Goal: Information Seeking & Learning: Learn about a topic

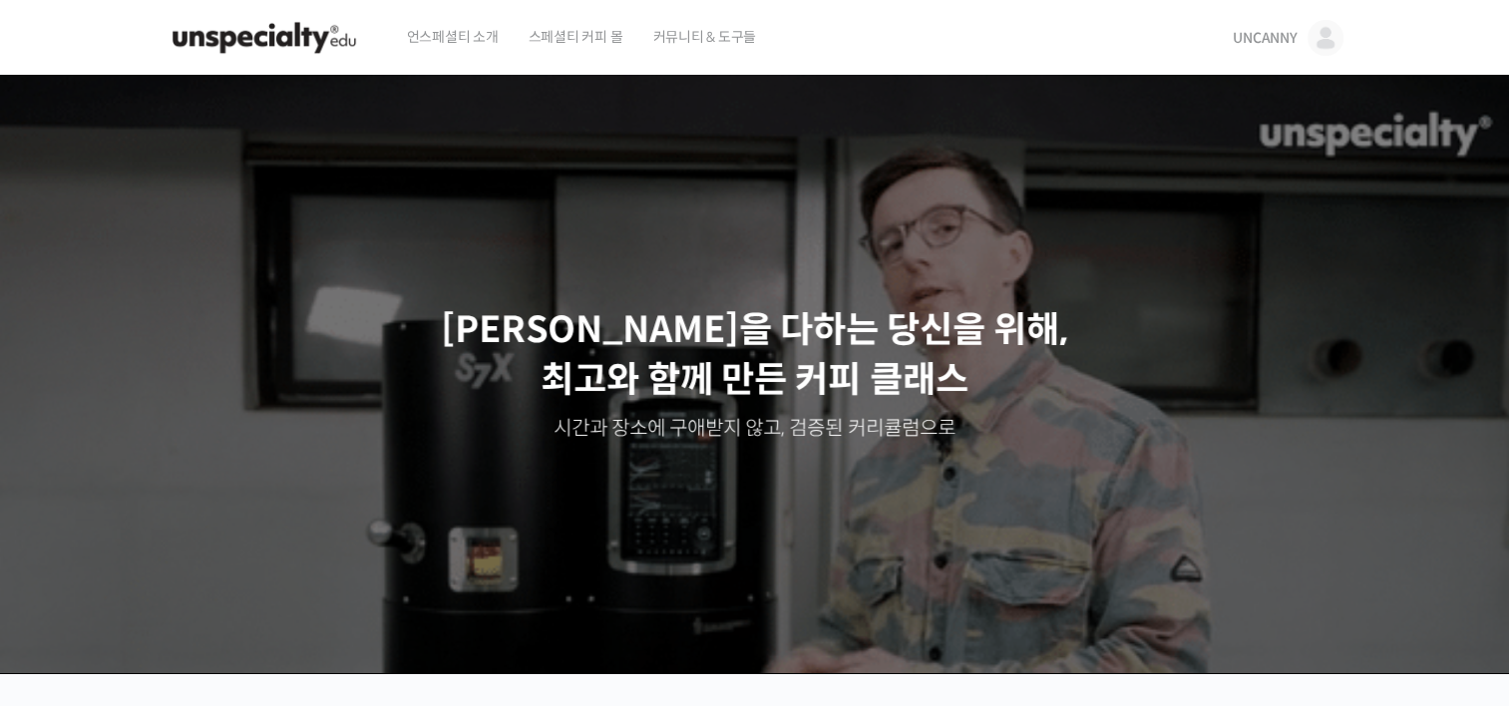
click at [1252, 28] on link "UNCANNY" at bounding box center [1288, 38] width 110 height 76
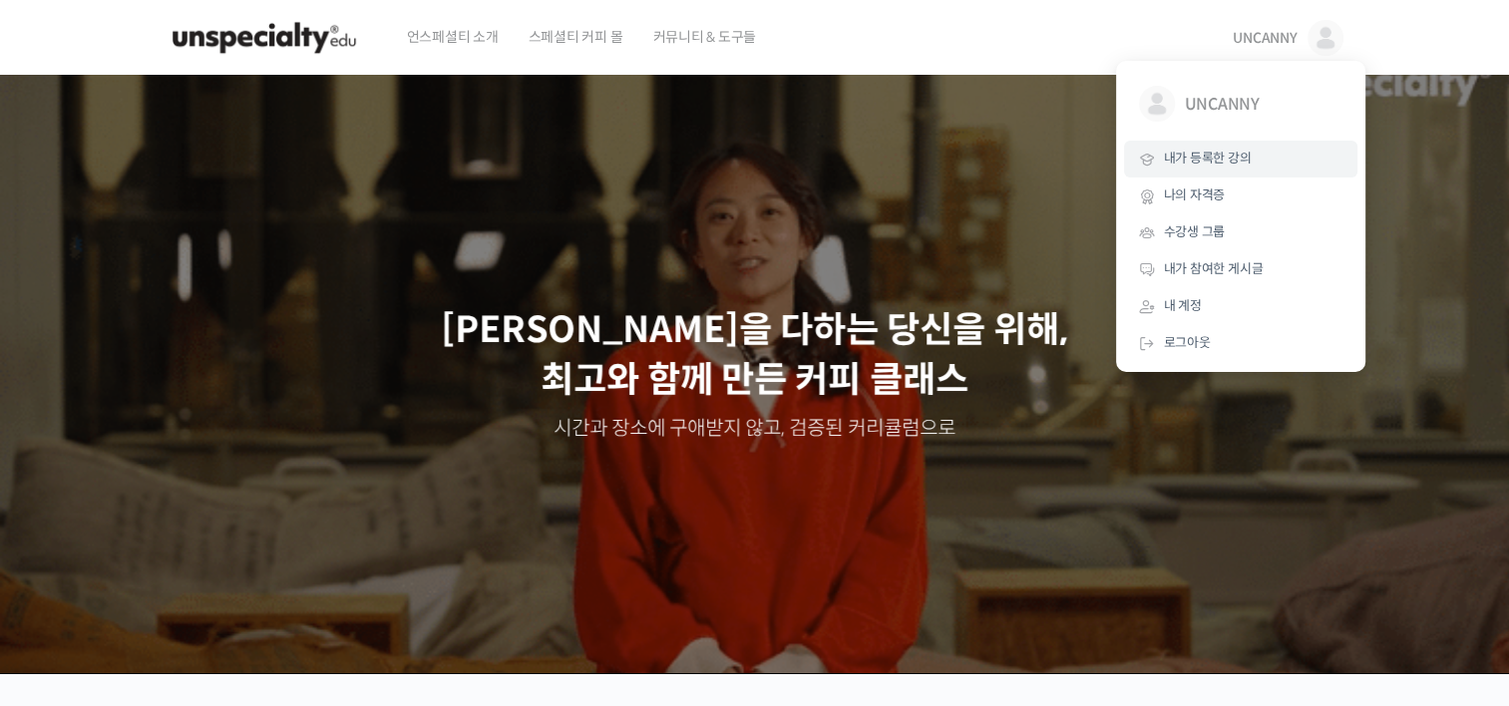
click at [1220, 171] on link "내가 등록한 강의" at bounding box center [1240, 159] width 233 height 37
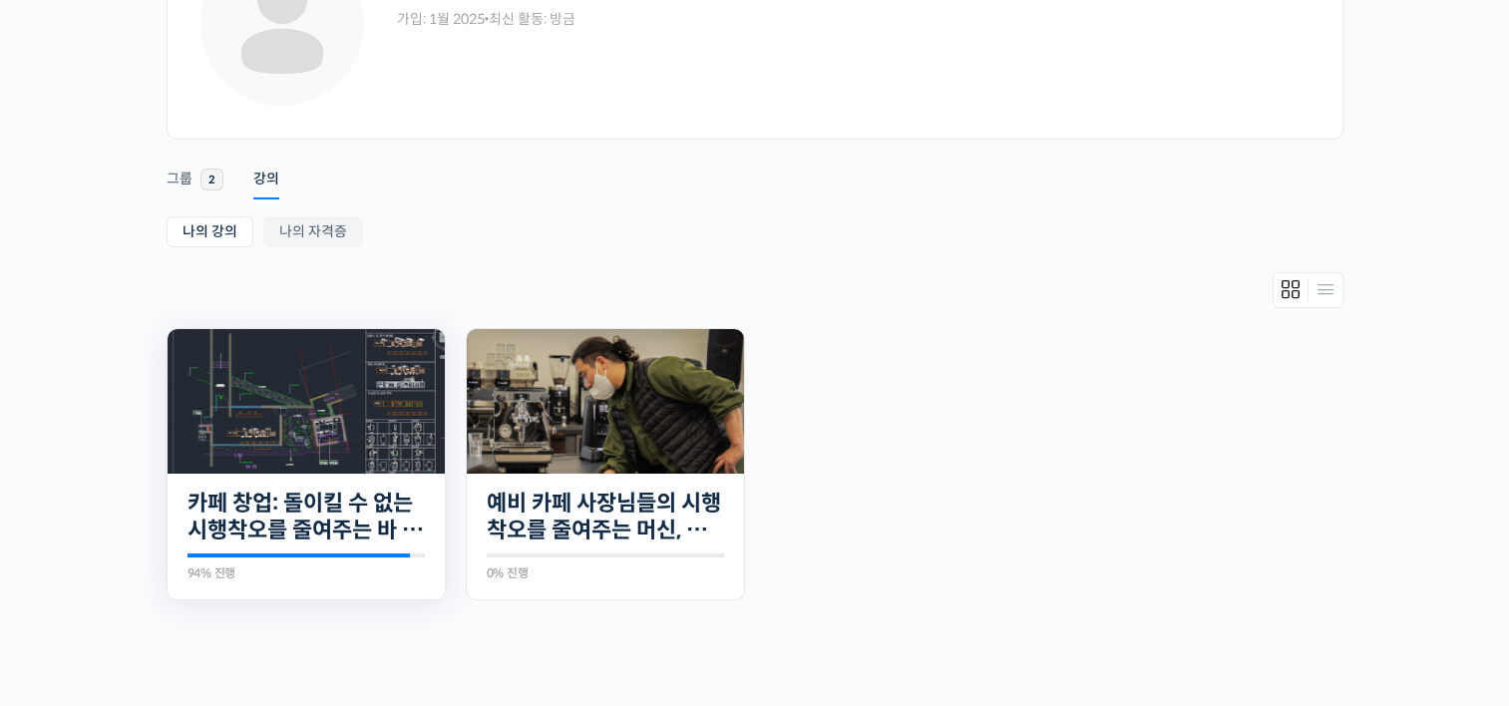
scroll to position [199, 0]
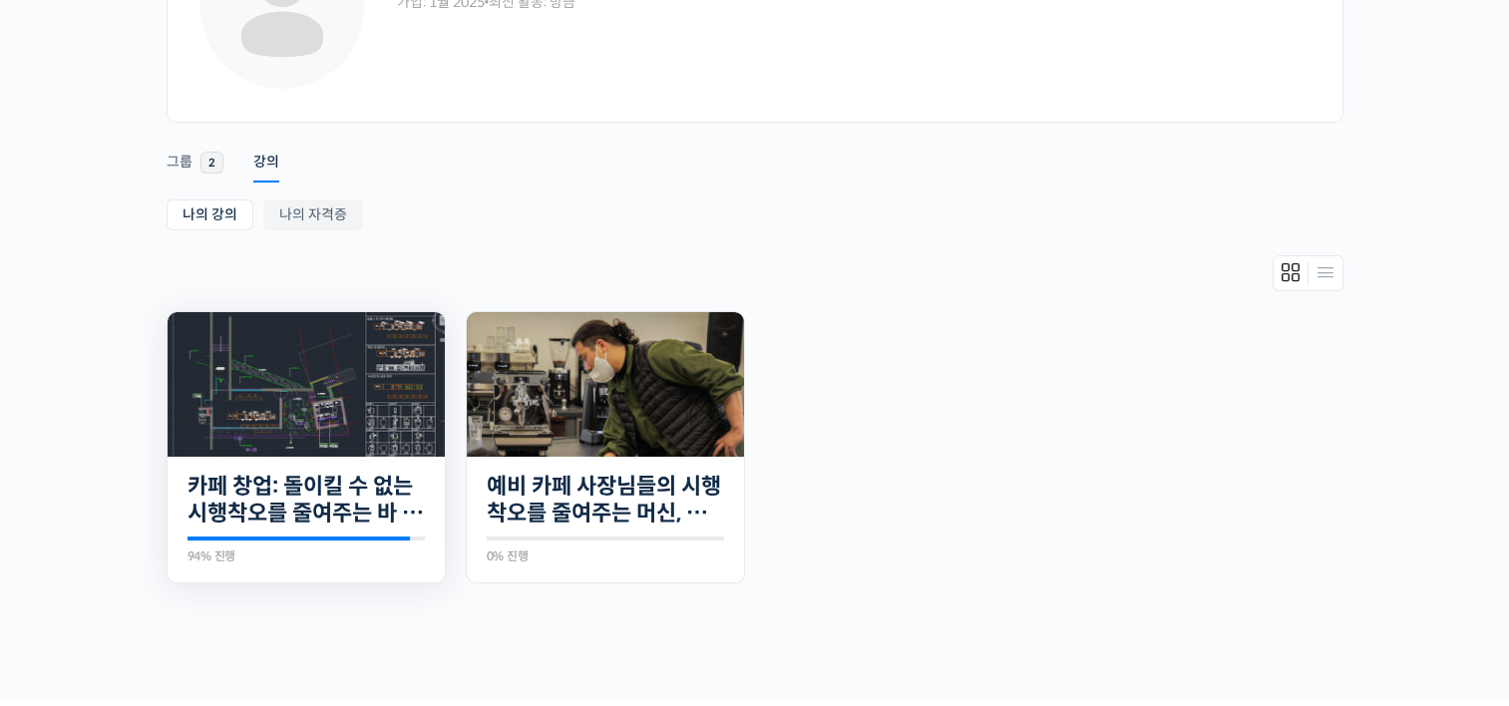
click at [340, 391] on img at bounding box center [306, 384] width 277 height 145
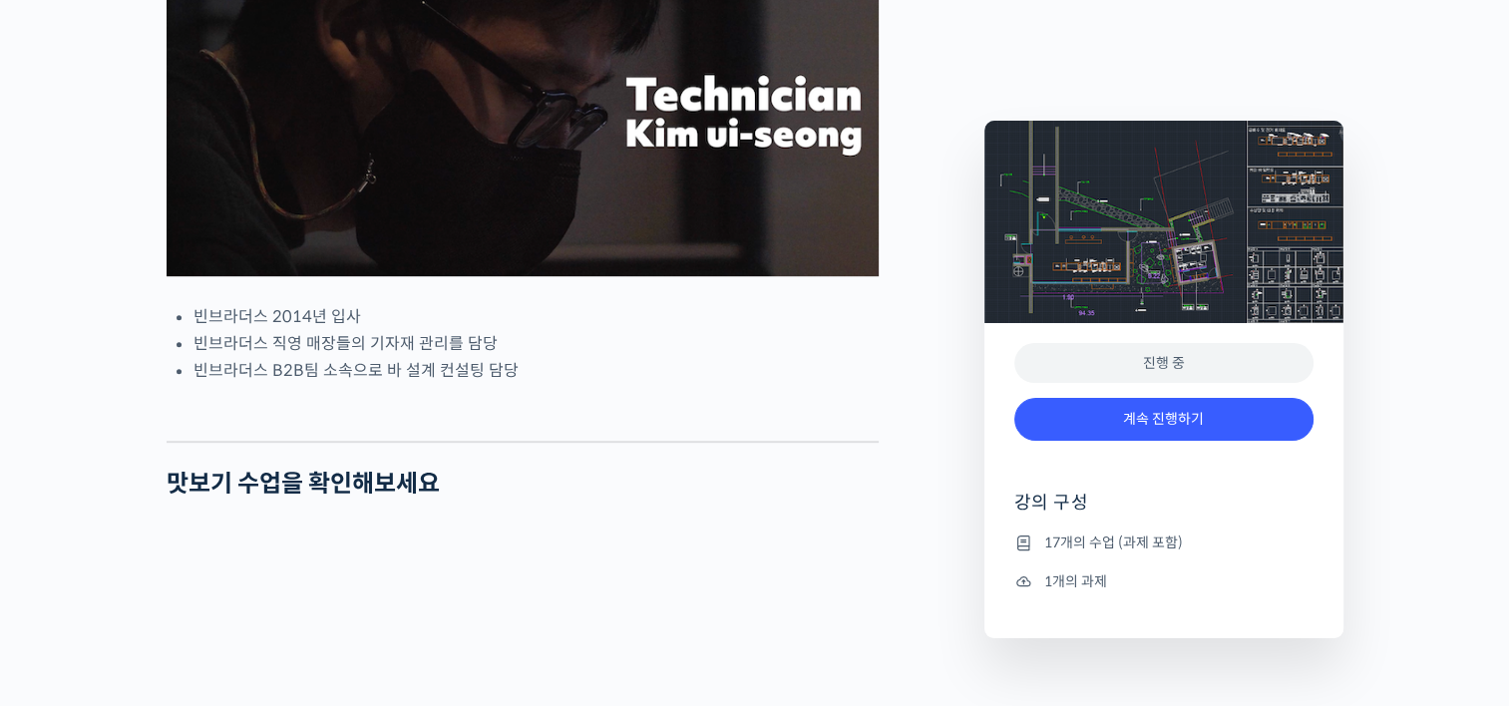
scroll to position [997, 0]
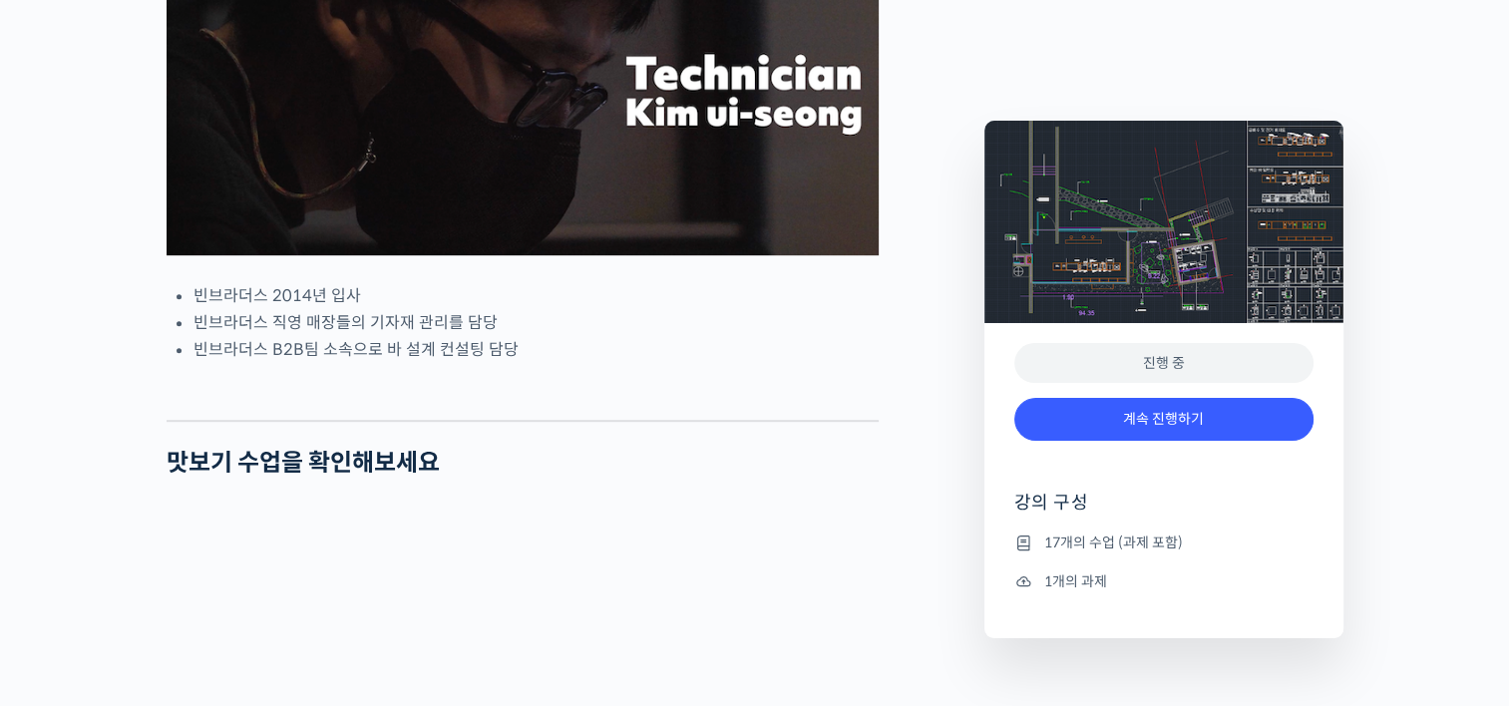
click at [1073, 355] on div "진행 중" at bounding box center [1163, 363] width 299 height 41
click at [1133, 425] on link "계속 진행하기" at bounding box center [1163, 419] width 299 height 43
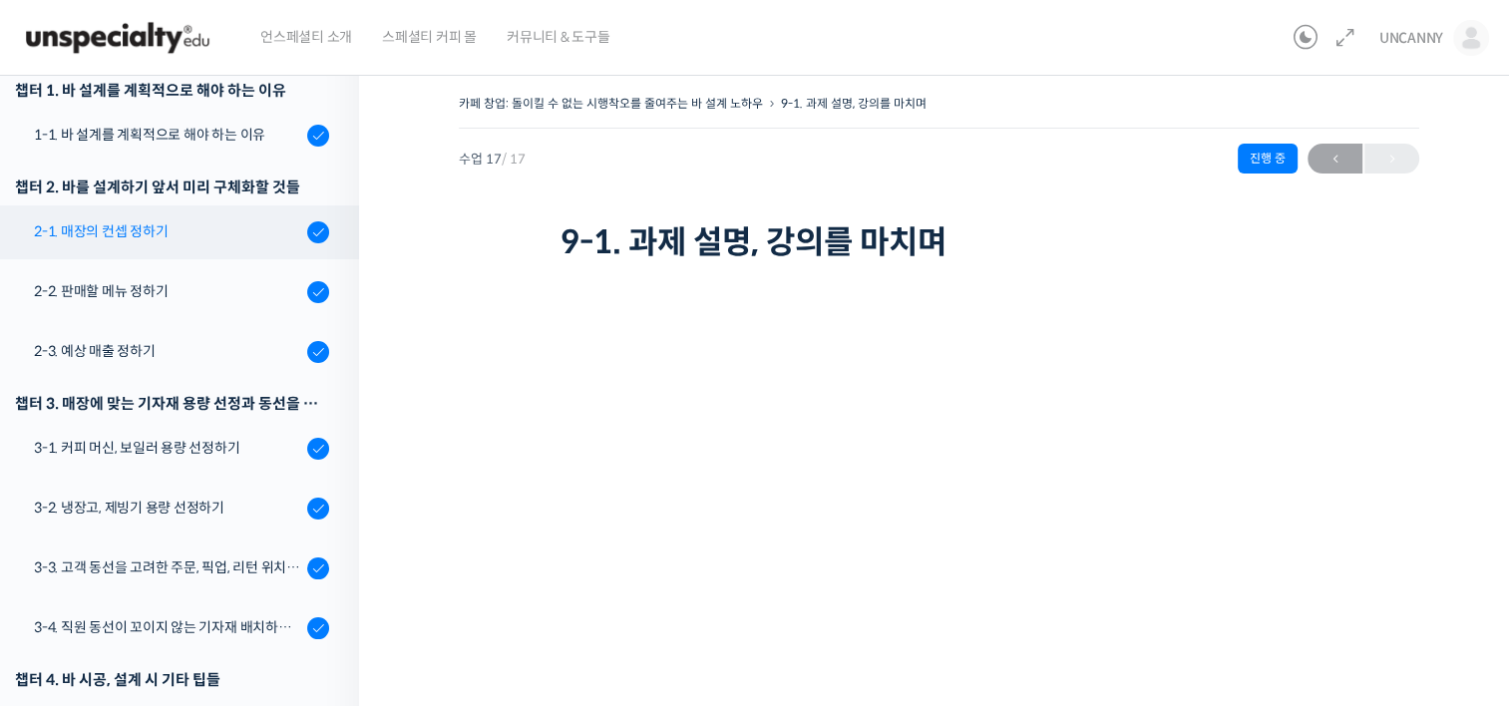
scroll to position [299, 0]
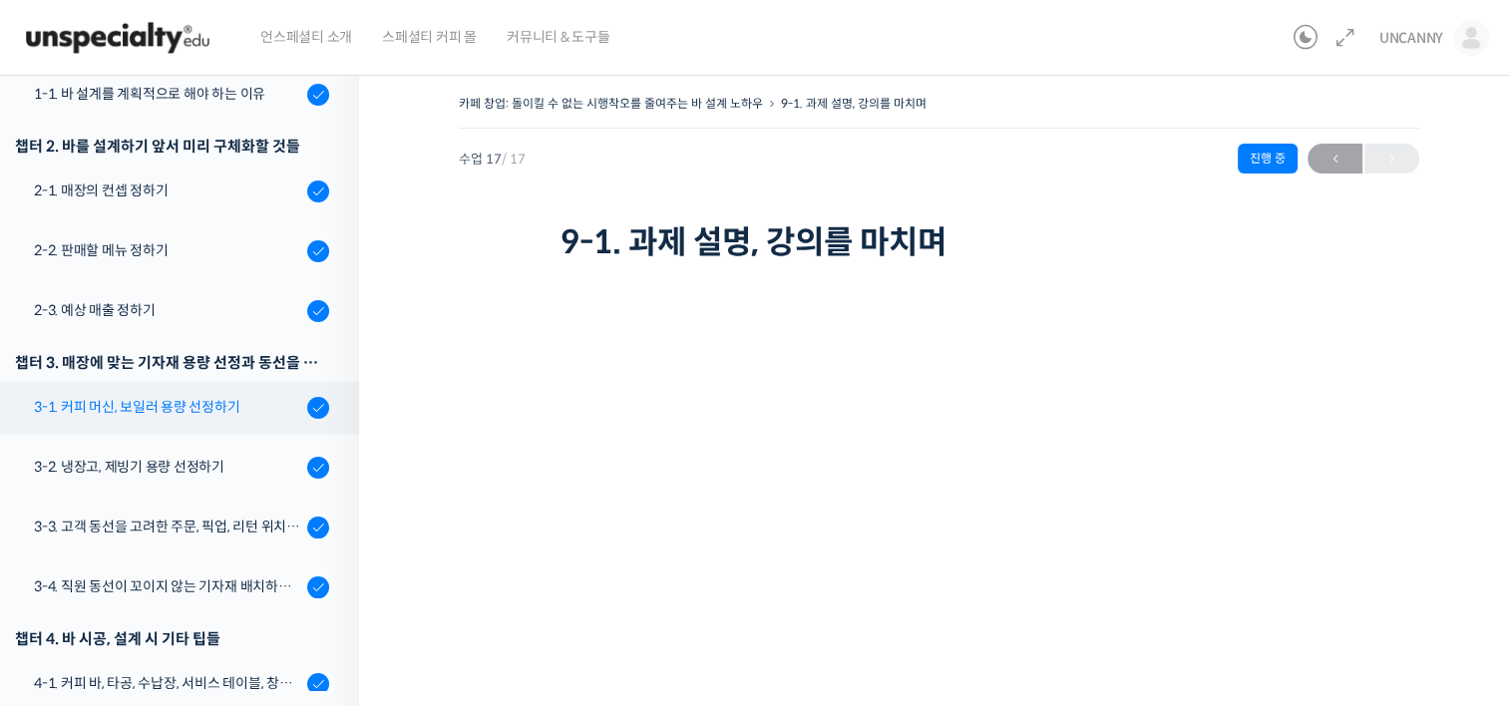
click at [117, 402] on div "3-1. 커피 머신, 보일러 용량 선정하기" at bounding box center [167, 407] width 267 height 22
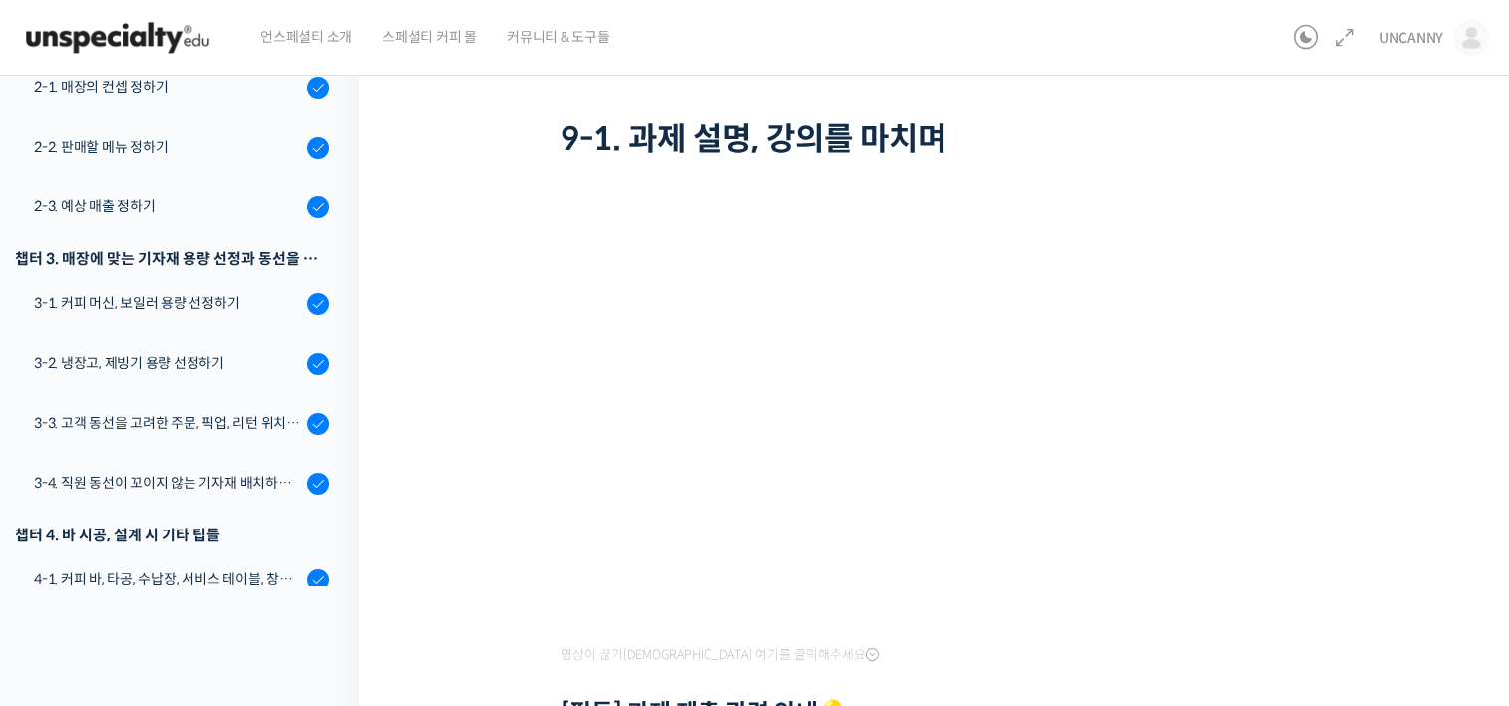
scroll to position [183, 0]
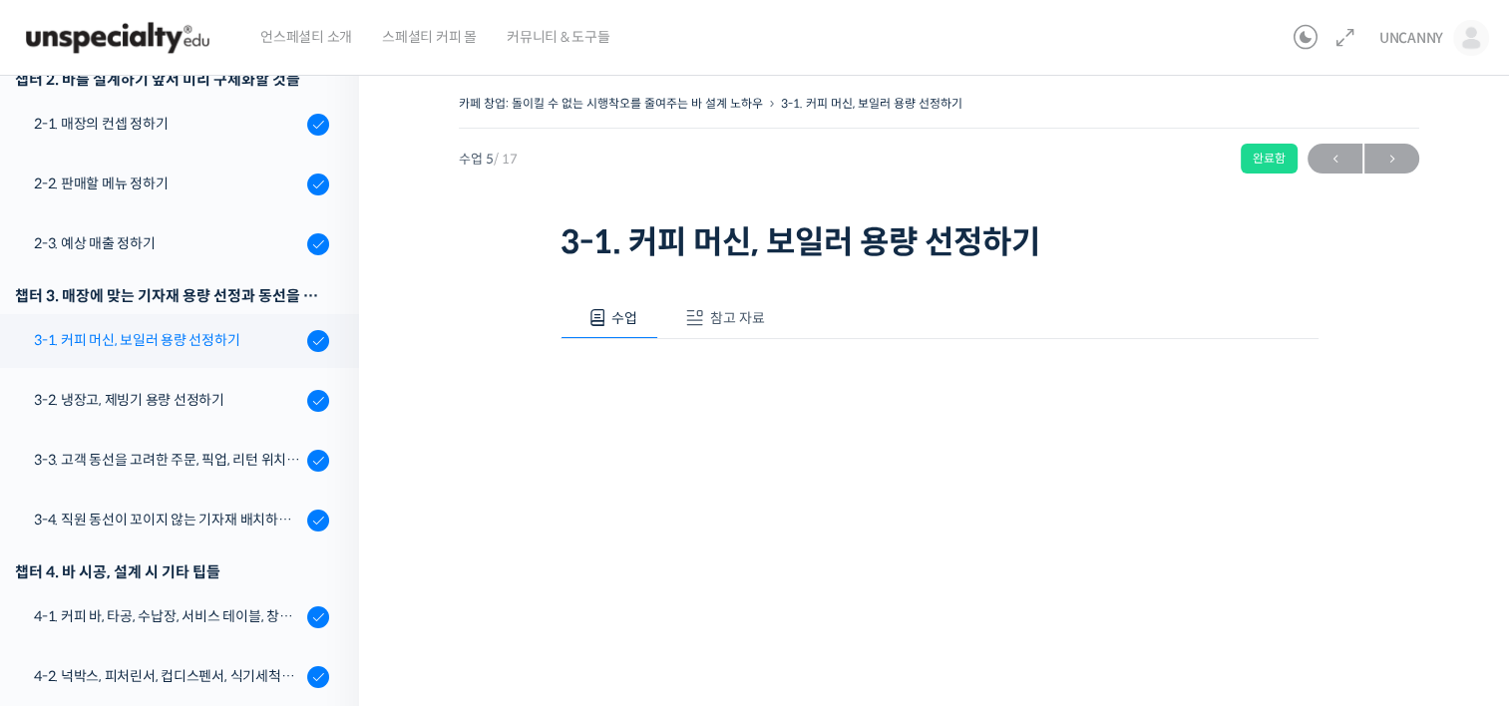
scroll to position [342, 0]
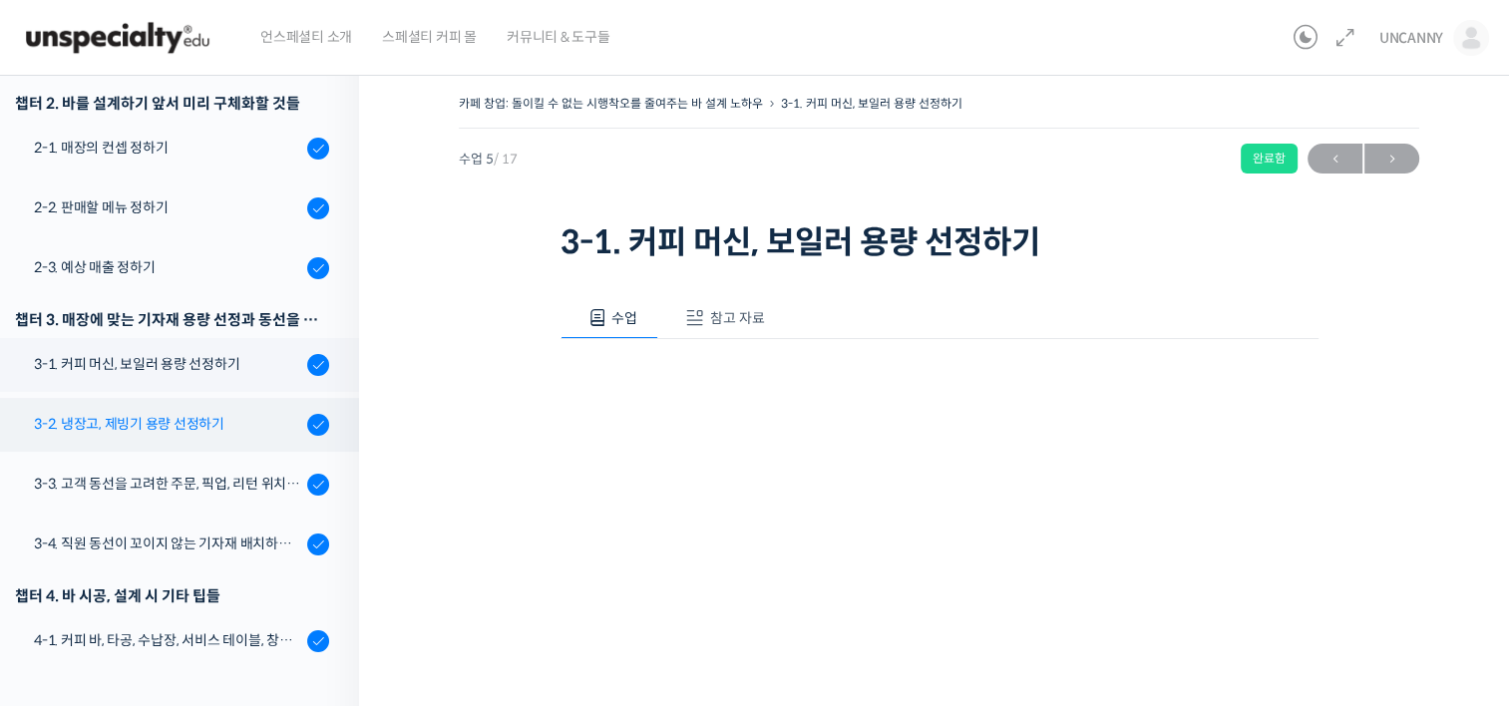
click at [150, 421] on div "3-2. 냉장고, 제빙기 용량 선정하기" at bounding box center [167, 424] width 267 height 22
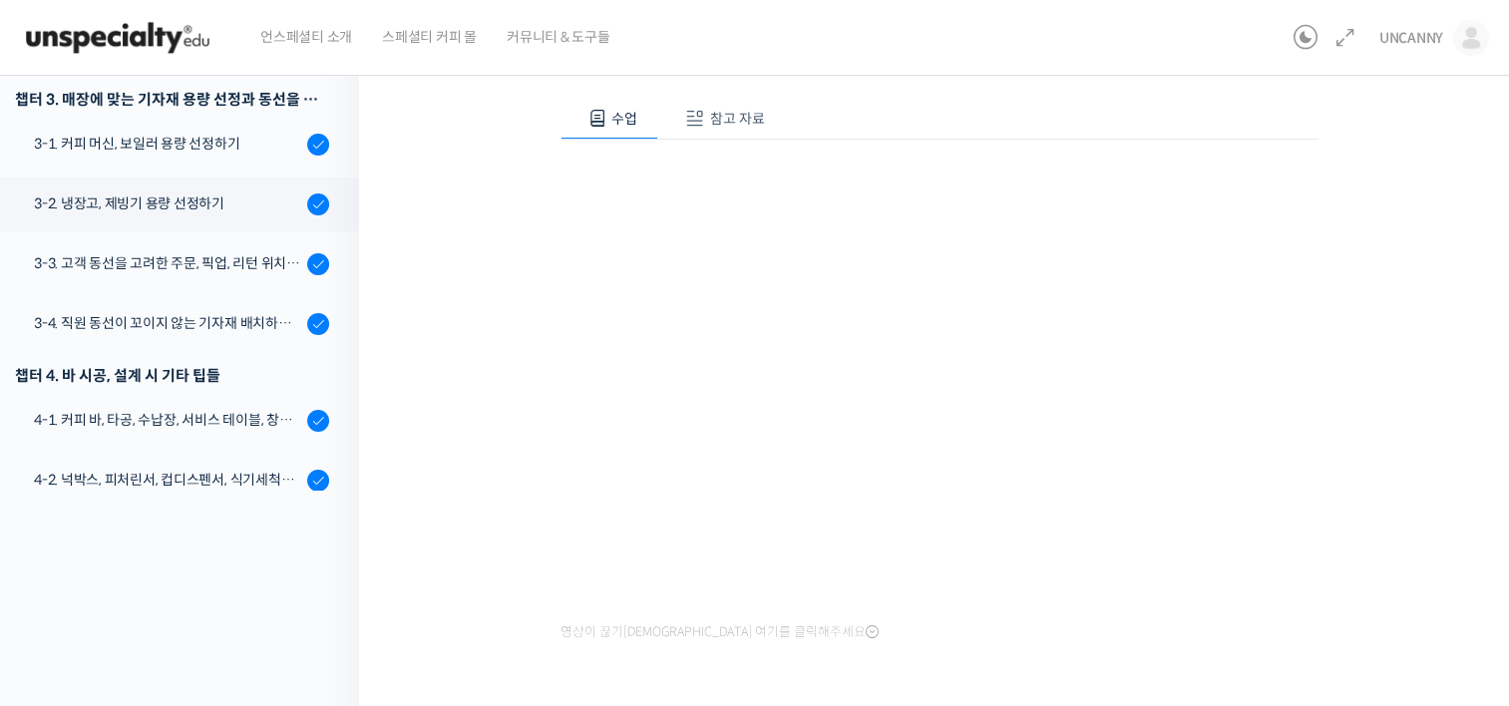
scroll to position [114, 0]
